Goal: Information Seeking & Learning: Learn about a topic

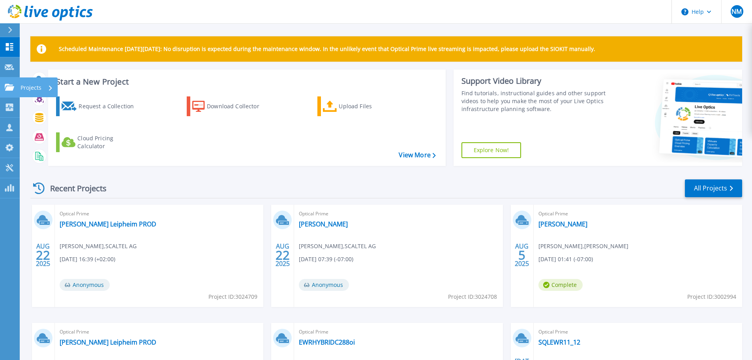
click at [13, 90] on icon at bounding box center [9, 87] width 9 height 7
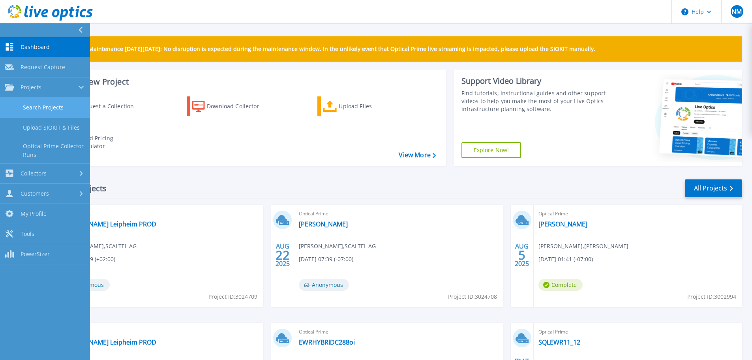
click at [28, 109] on link "Search Projects" at bounding box center [45, 107] width 90 height 20
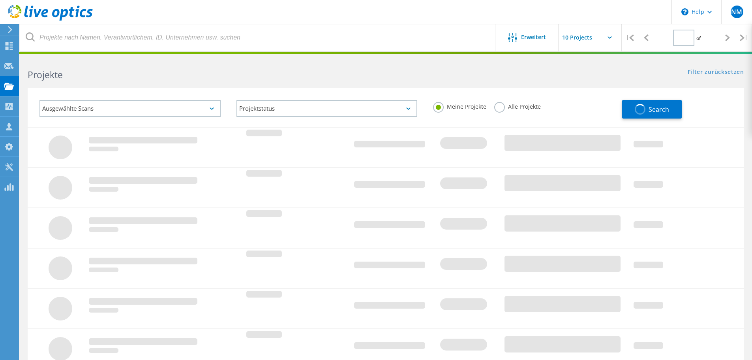
type input "1"
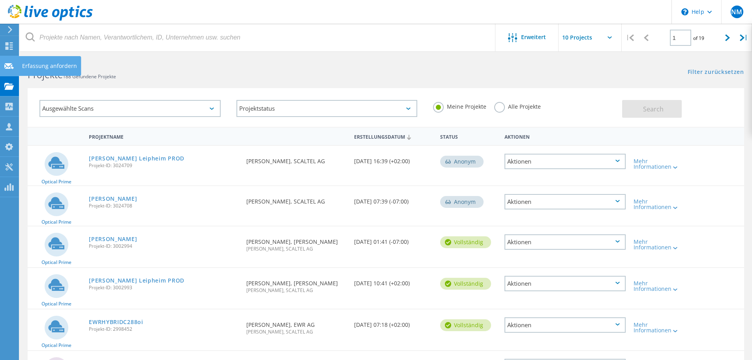
click at [7, 66] on icon at bounding box center [8, 65] width 9 height 7
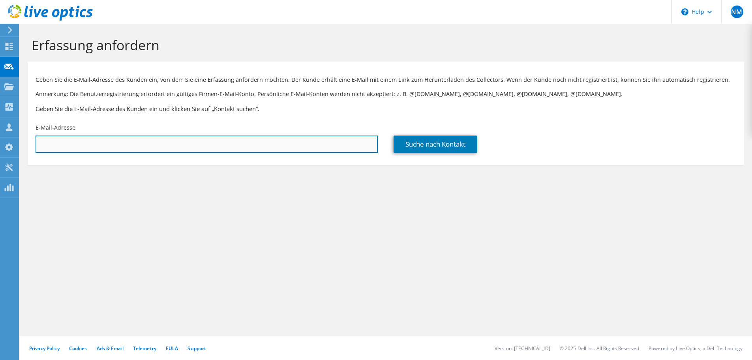
click at [80, 143] on input "text" at bounding box center [207, 143] width 342 height 17
click at [247, 146] on input "text" at bounding box center [207, 143] width 342 height 17
paste input "Matthias.Hoff@rose-plastic.de"
type input "Matthias.Hoff@rose-plastic.de"
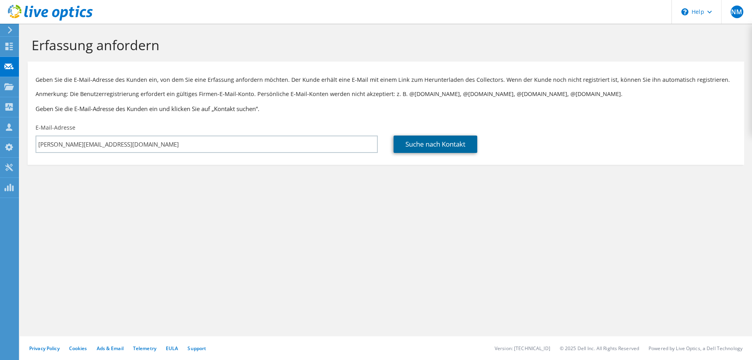
click at [407, 145] on link "Suche nach Kontakt" at bounding box center [435, 143] width 84 height 17
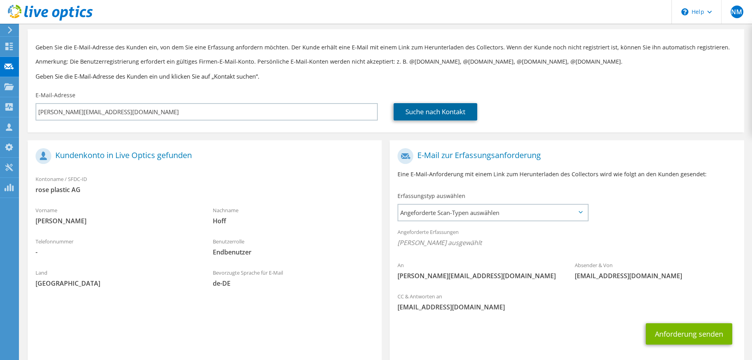
scroll to position [72, 0]
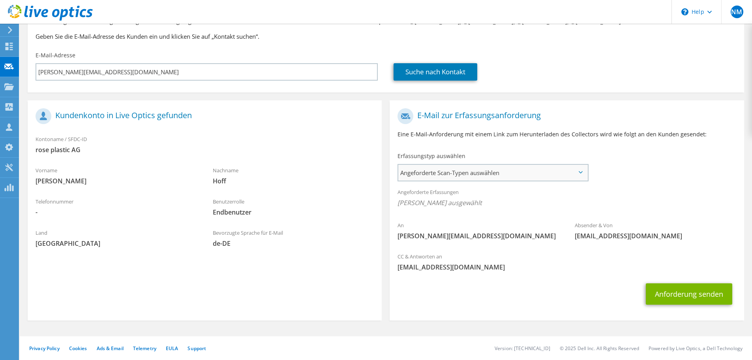
click at [470, 180] on span "Angeforderte Scan-Typen auswählen" at bounding box center [492, 173] width 189 height 16
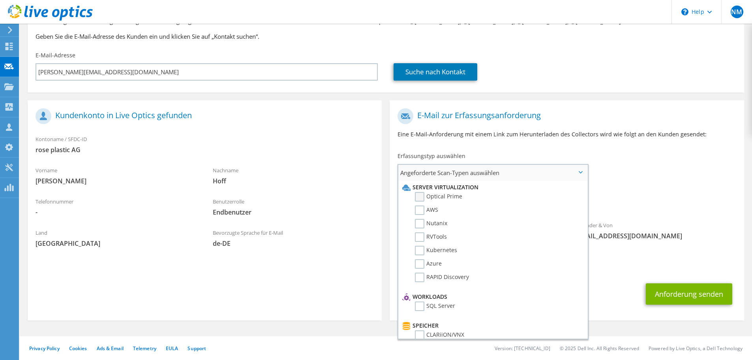
click at [425, 195] on label "Optical Prime" at bounding box center [438, 196] width 47 height 9
click at [0, 0] on input "Optical Prime" at bounding box center [0, 0] width 0 height 0
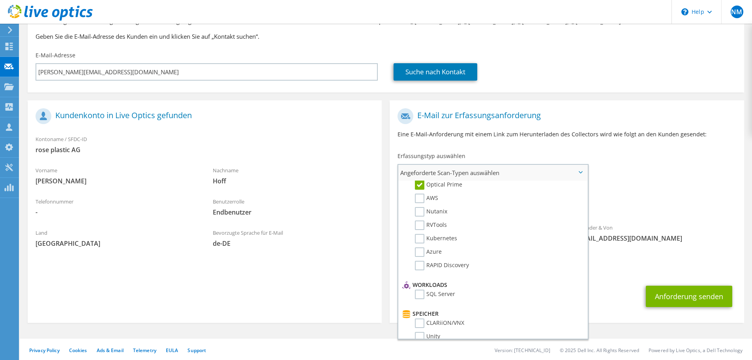
scroll to position [0, 0]
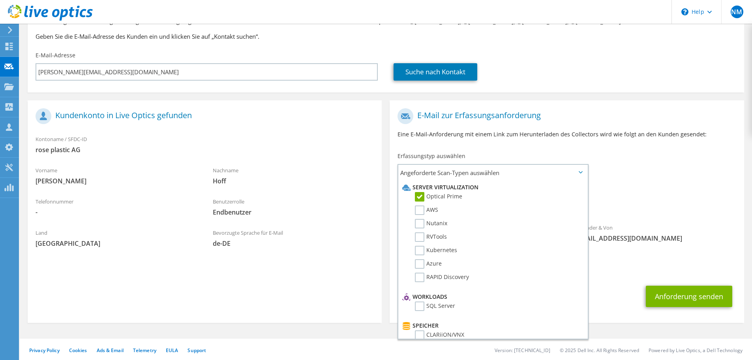
click at [652, 189] on div "Angeforderte Erfassungen Keine Scans ausgewählt Optical Prime" at bounding box center [567, 200] width 354 height 32
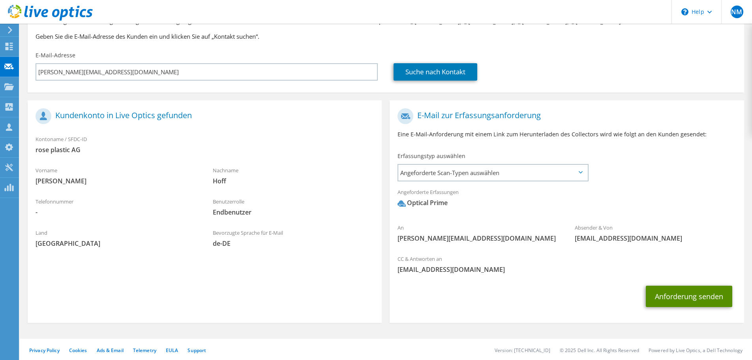
click at [678, 298] on button "Anforderung senden" at bounding box center [689, 295] width 86 height 21
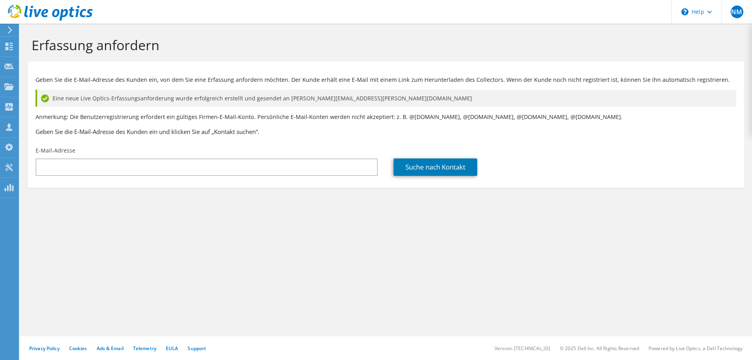
click at [586, 172] on div "Suche nach Kontakt" at bounding box center [564, 166] width 342 height 17
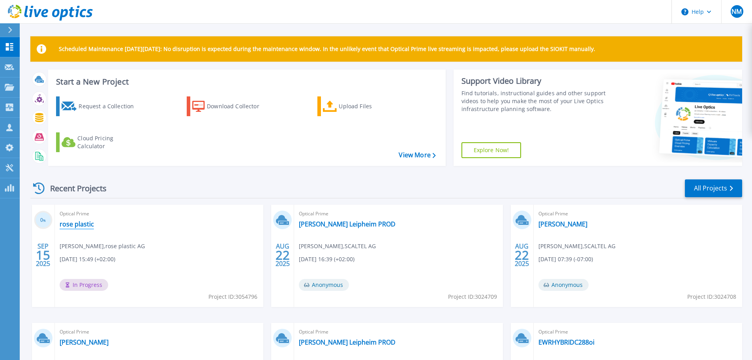
click at [74, 225] on link "rose plastic" at bounding box center [77, 224] width 34 height 8
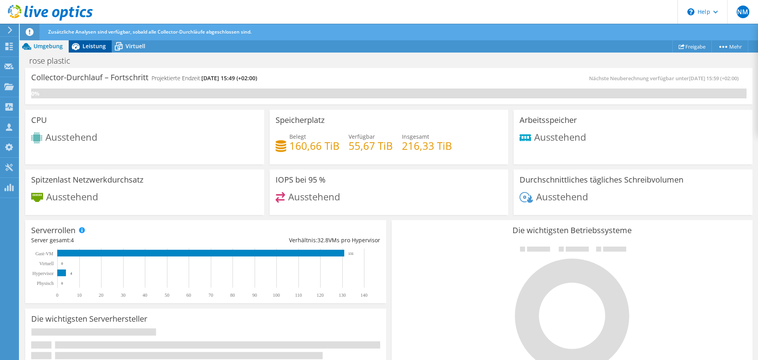
click at [79, 46] on icon at bounding box center [76, 46] width 8 height 7
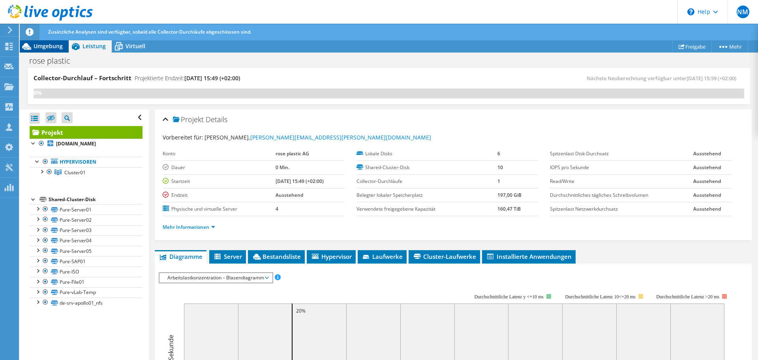
click at [37, 43] on span "Umgebung" at bounding box center [48, 45] width 29 height 7
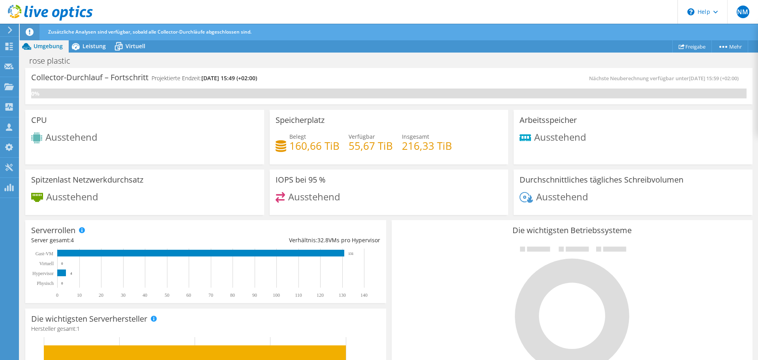
click at [100, 54] on div "rose plastic Drucken" at bounding box center [389, 60] width 738 height 15
click at [86, 43] on span "Leistung" at bounding box center [93, 45] width 23 height 7
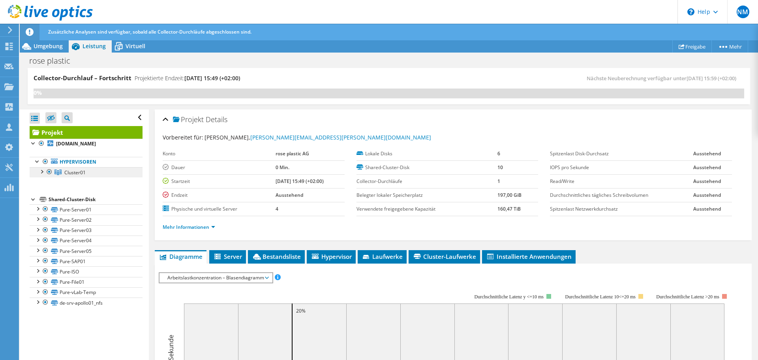
click at [78, 173] on span "Cluster01" at bounding box center [74, 172] width 21 height 7
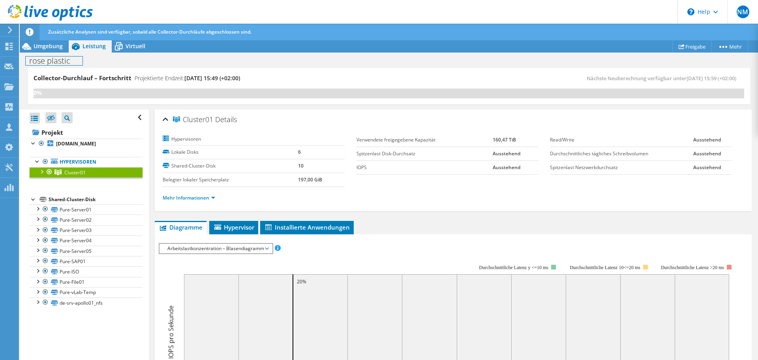
click at [47, 52] on div "rose plastic Drucken" at bounding box center [389, 59] width 738 height 15
click at [48, 45] on span "Umgebung" at bounding box center [48, 45] width 29 height 7
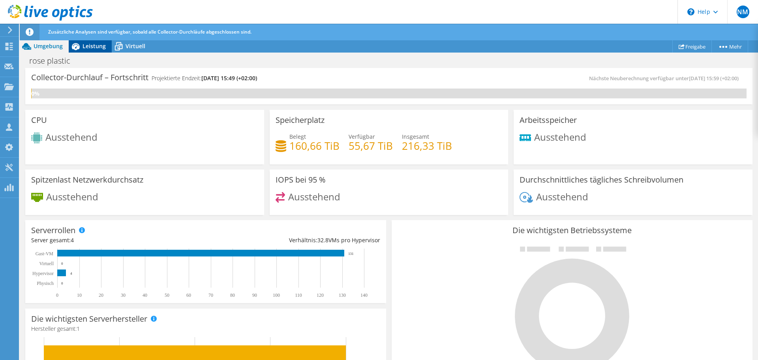
click at [73, 43] on icon at bounding box center [76, 46] width 14 height 14
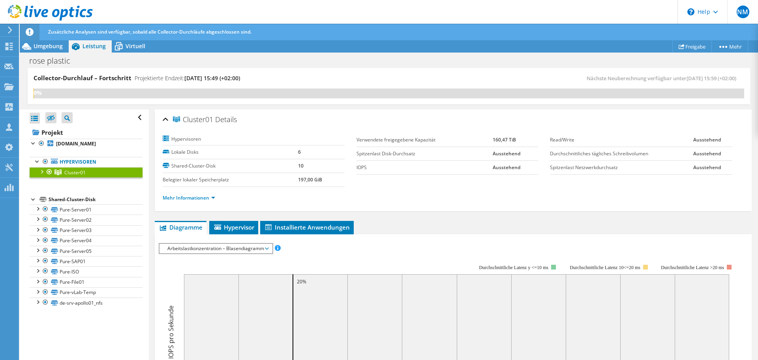
click at [36, 170] on link "Cluster01" at bounding box center [86, 172] width 113 height 10
click at [42, 171] on div at bounding box center [41, 171] width 8 height 8
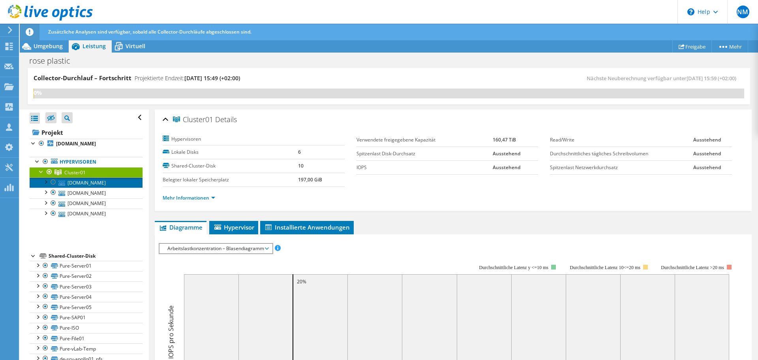
click at [80, 185] on link "[DOMAIN_NAME]" at bounding box center [86, 182] width 113 height 10
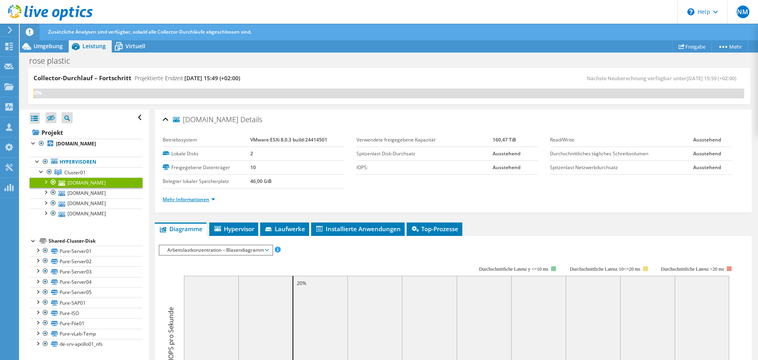
click at [211, 200] on link "Mehr Informationen" at bounding box center [189, 199] width 52 height 7
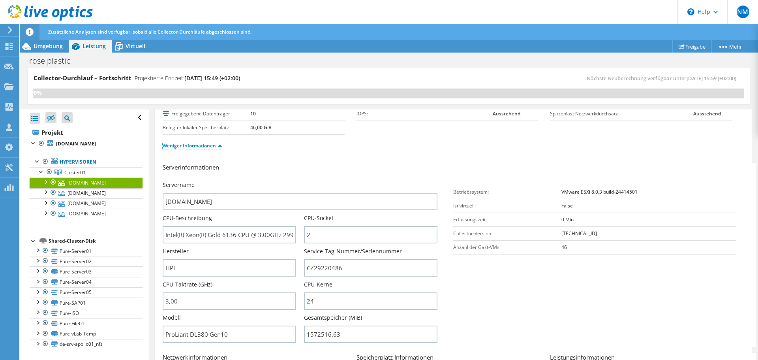
scroll to position [118, 0]
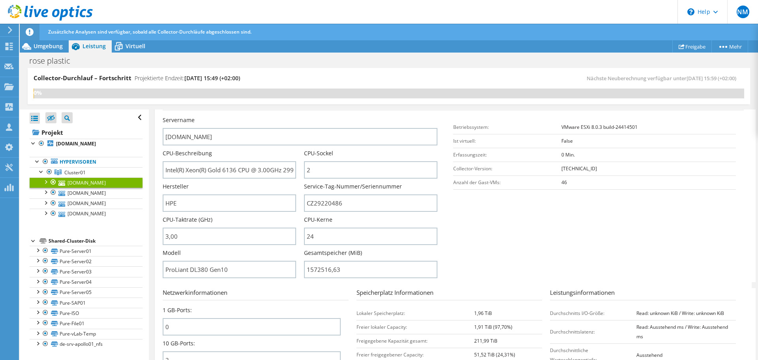
click at [468, 256] on section "Serverinformationen Servername [DOMAIN_NAME] CPU-Beschreibung Intel(R) Xeon(R) …" at bounding box center [455, 190] width 585 height 184
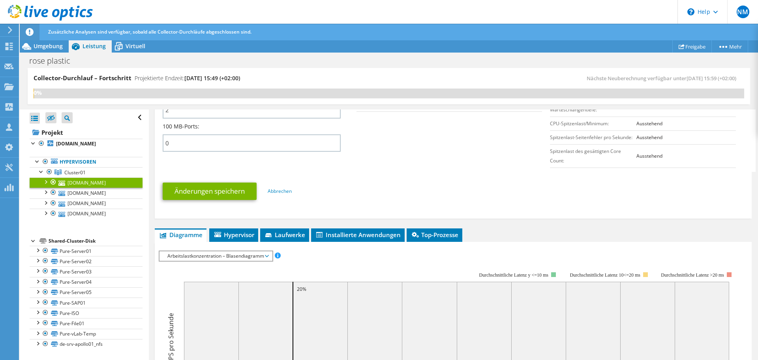
scroll to position [434, 0]
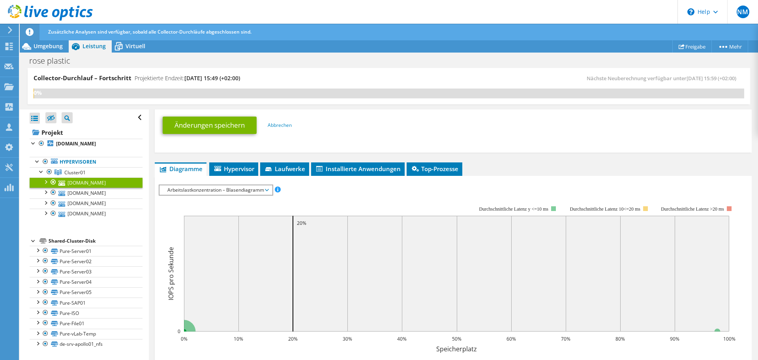
click at [245, 196] on rect at bounding box center [447, 274] width 577 height 158
click at [243, 190] on span "Arbeitslastkonzentration – Blasendiagramm" at bounding box center [215, 189] width 105 height 9
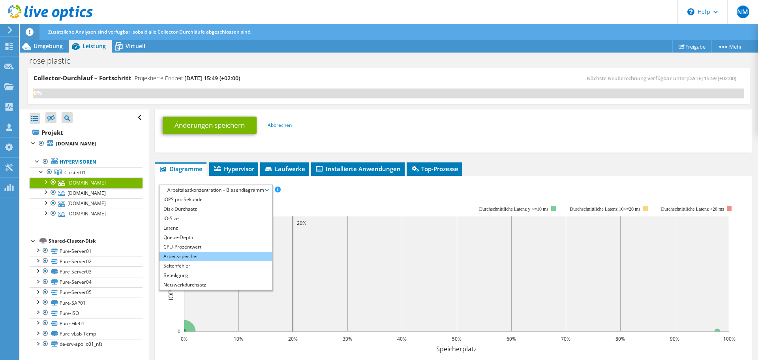
click at [184, 255] on li "Arbeitsspeicher" at bounding box center [215, 255] width 112 height 9
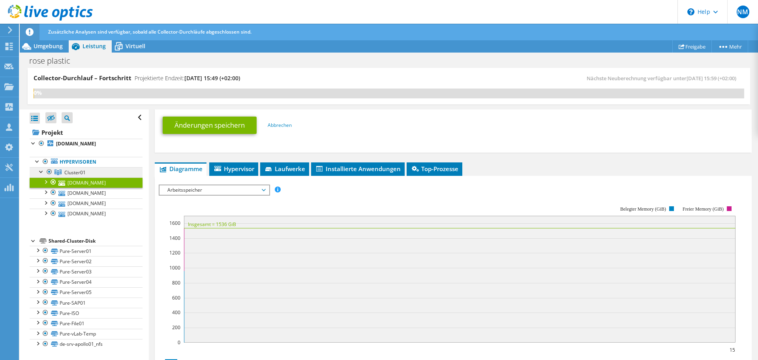
click at [71, 175] on span "Cluster01" at bounding box center [74, 172] width 21 height 7
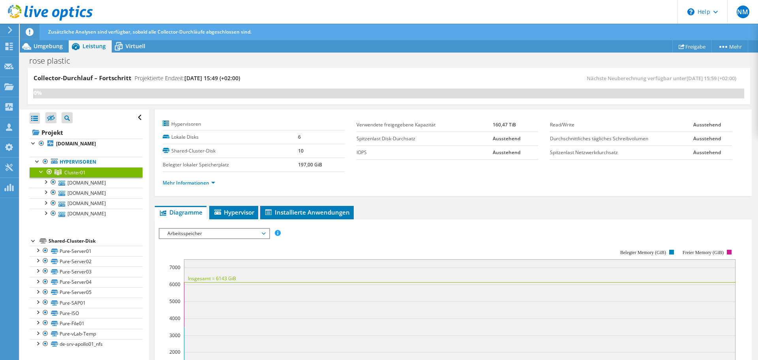
scroll to position [0, 0]
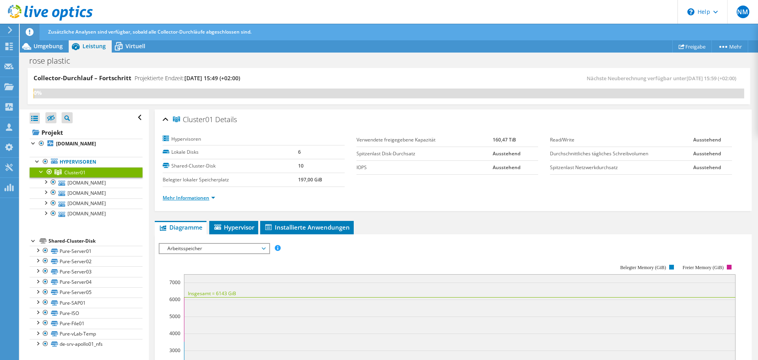
click at [200, 195] on link "Mehr Informationen" at bounding box center [189, 197] width 52 height 7
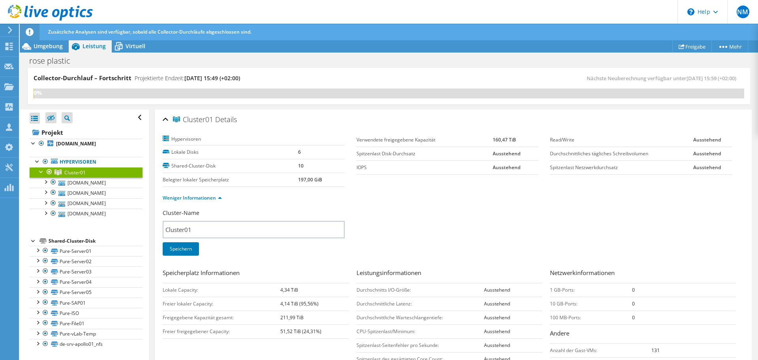
click at [286, 205] on div "Weniger Informationen" at bounding box center [453, 198] width 581 height 22
click at [137, 45] on span "Virtuell" at bounding box center [136, 45] width 20 height 7
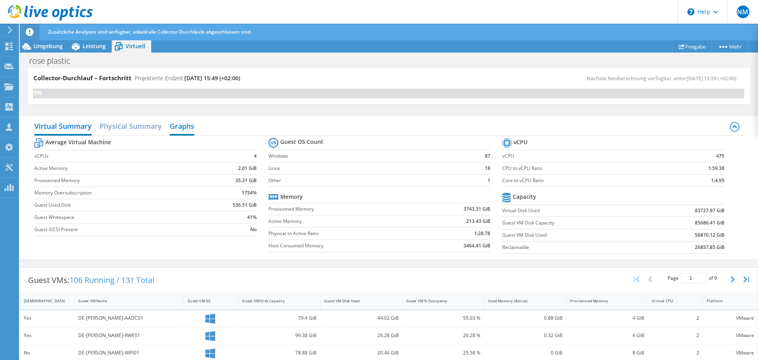
click at [183, 126] on h2 "Graphs" at bounding box center [182, 126] width 24 height 17
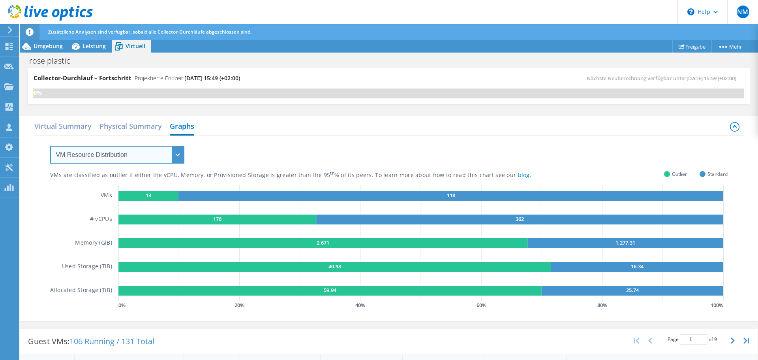
click at [157, 161] on select "VM Resource Distribution Provisioning Contrast Over Provisioning" at bounding box center [117, 155] width 134 height 18
select select "Over Provisioning"
click at [50, 146] on select "VM Resource Distribution Provisioning Contrast Over Provisioning" at bounding box center [117, 155] width 134 height 18
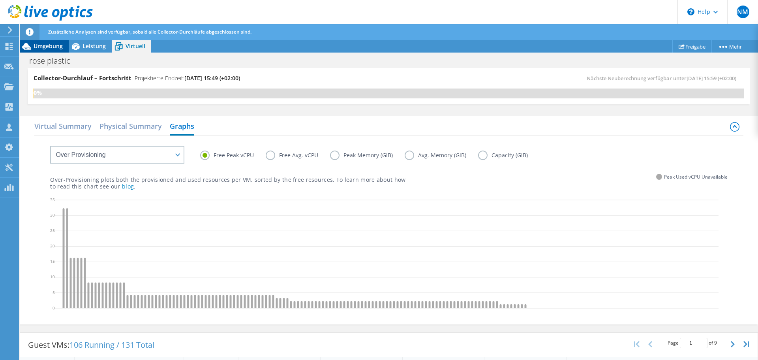
click at [48, 48] on span "Umgebung" at bounding box center [48, 45] width 29 height 7
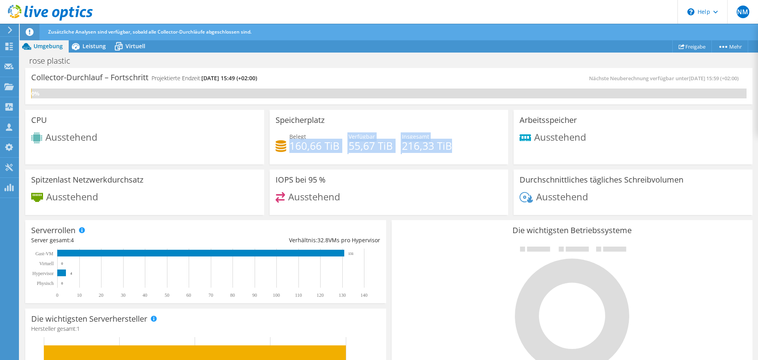
drag, startPoint x: 288, startPoint y: 146, endPoint x: 459, endPoint y: 149, distance: 171.3
click at [459, 149] on div "Belegt 160,66 TiB [STREET_ADDRESS] Insgesamt 216,33 TiB" at bounding box center [388, 145] width 227 height 26
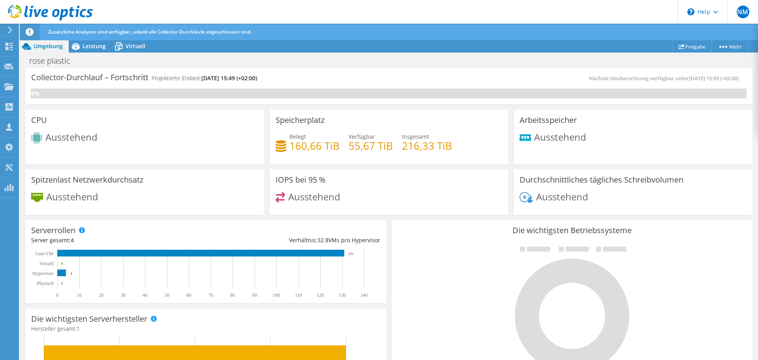
click at [489, 149] on div "Belegt 160,66 TiB [STREET_ADDRESS] Insgesamt 216,33 TiB" at bounding box center [388, 145] width 227 height 26
click at [90, 46] on span "Leistung" at bounding box center [93, 45] width 23 height 7
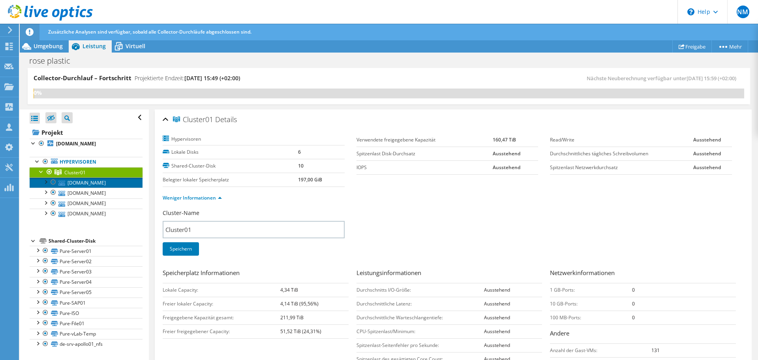
click at [79, 185] on link "[DOMAIN_NAME]" at bounding box center [86, 182] width 113 height 10
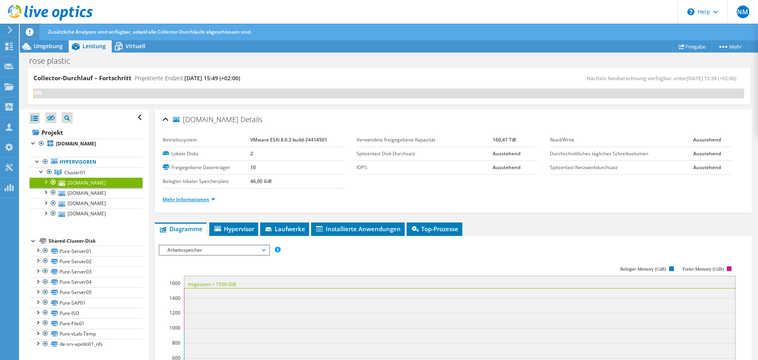
click at [215, 199] on link "Mehr Informationen" at bounding box center [189, 199] width 52 height 7
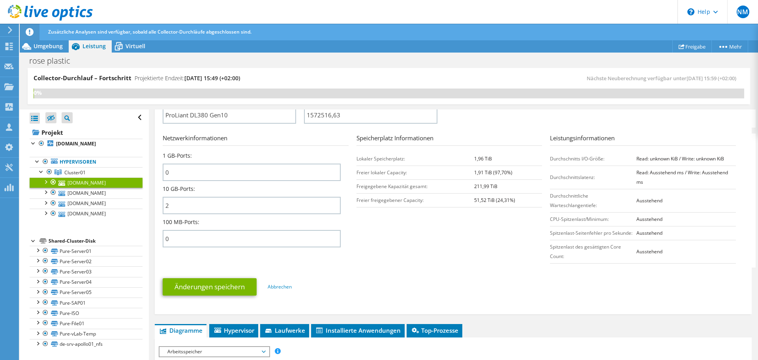
scroll to position [276, 0]
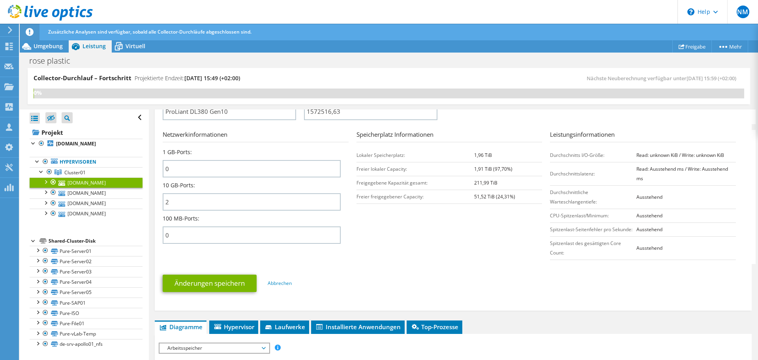
click at [85, 187] on link "[DOMAIN_NAME]" at bounding box center [86, 182] width 113 height 10
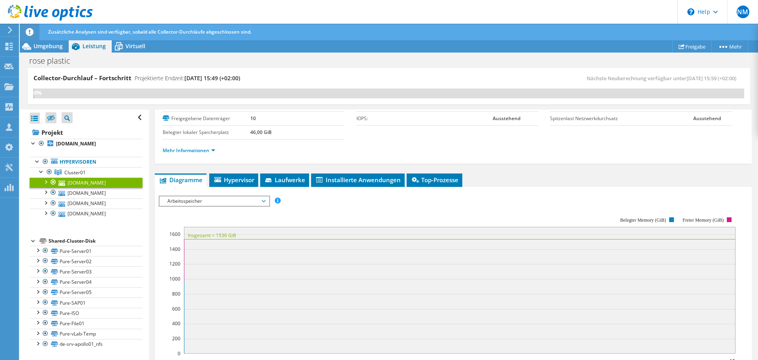
scroll to position [0, 0]
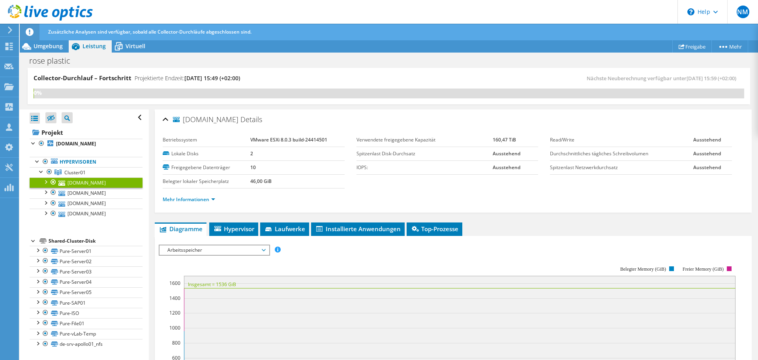
click at [229, 249] on span "Arbeitsspeicher" at bounding box center [213, 249] width 101 height 9
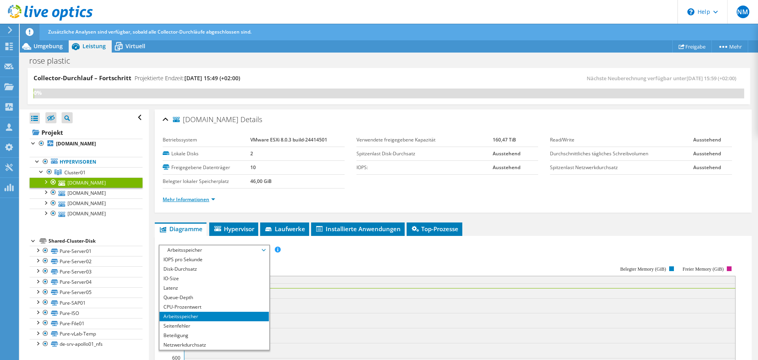
click at [194, 200] on link "Mehr Informationen" at bounding box center [189, 199] width 52 height 7
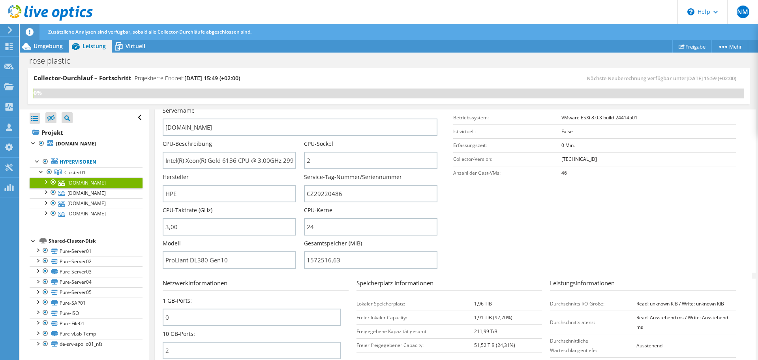
scroll to position [197, 0]
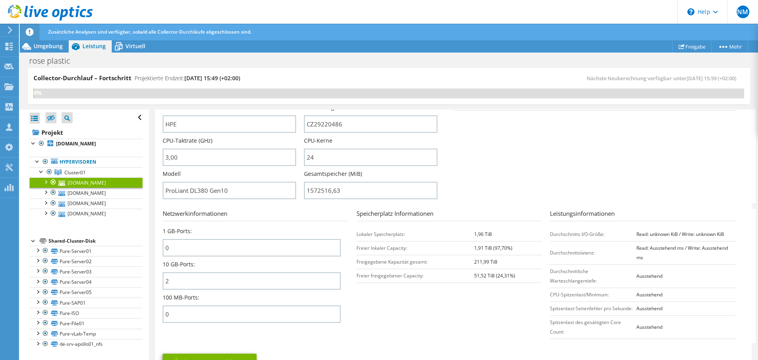
click at [46, 182] on div at bounding box center [45, 181] width 8 height 8
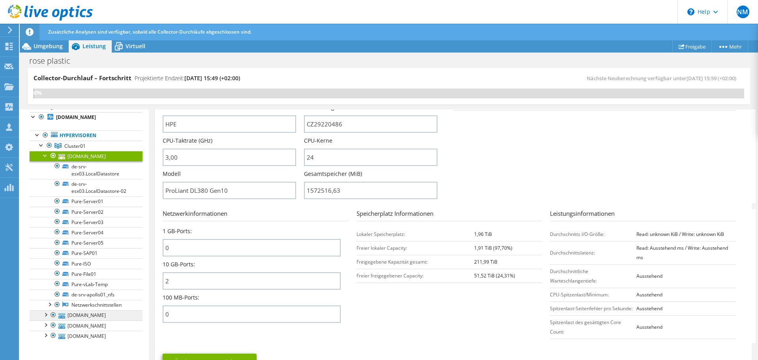
scroll to position [39, 0]
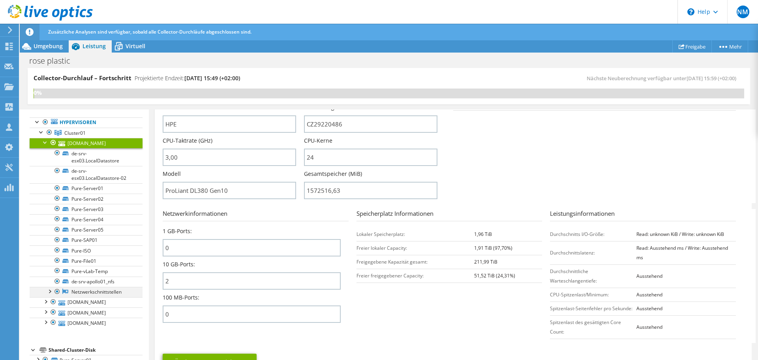
click at [52, 294] on div at bounding box center [49, 291] width 8 height 8
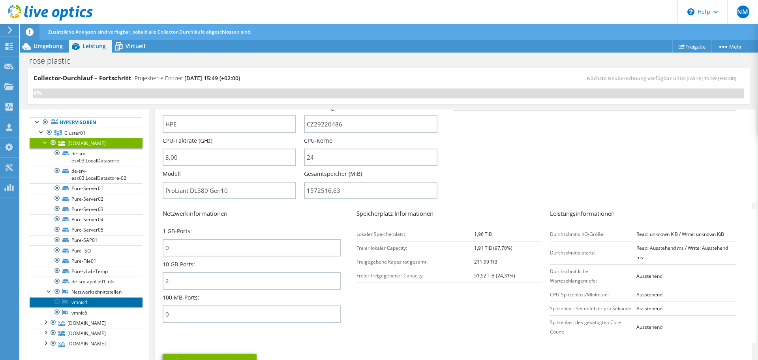
click at [88, 305] on link "vmnic4" at bounding box center [86, 302] width 113 height 10
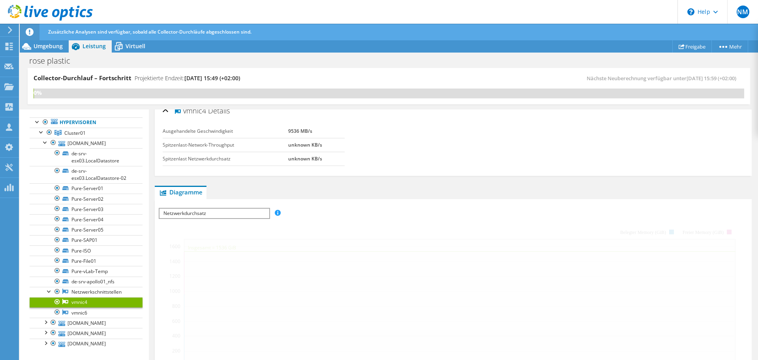
scroll to position [0, 0]
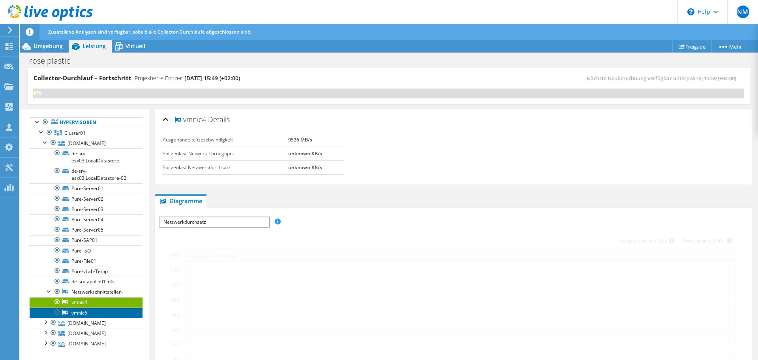
click at [77, 317] on link "vmnic6" at bounding box center [86, 312] width 113 height 10
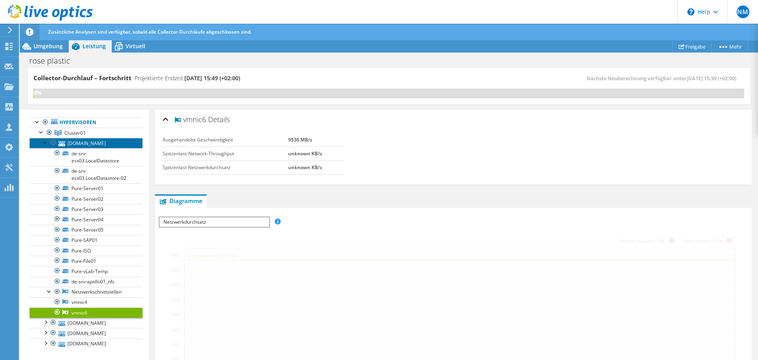
click at [83, 148] on link "[DOMAIN_NAME]" at bounding box center [86, 143] width 113 height 10
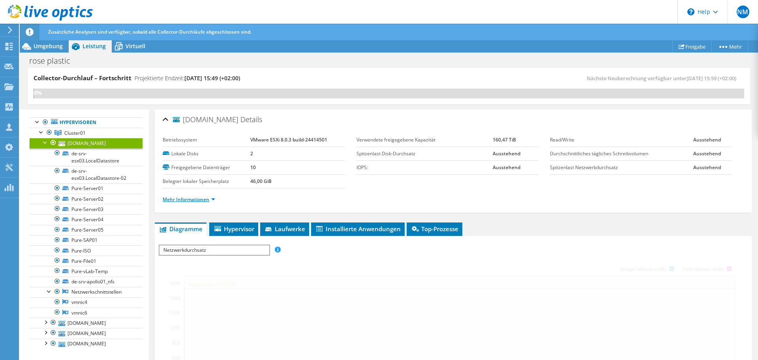
click at [214, 199] on link "Mehr Informationen" at bounding box center [189, 199] width 52 height 7
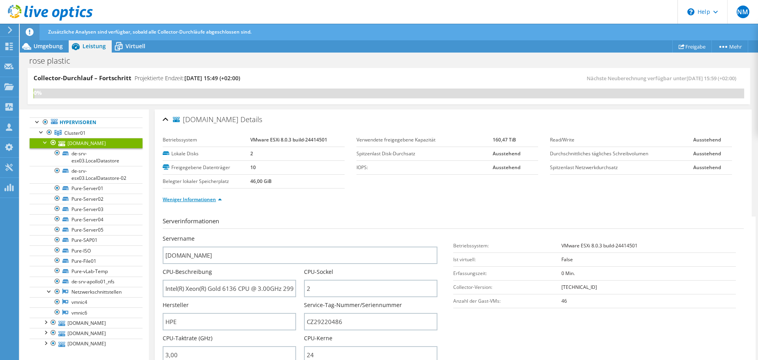
click at [217, 198] on link "Weniger Informationen" at bounding box center [192, 199] width 59 height 7
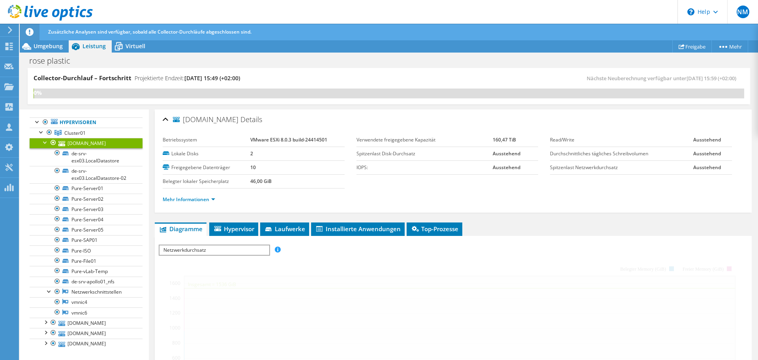
click at [403, 197] on ul "Mehr Informationen" at bounding box center [453, 198] width 581 height 11
